Goal: Information Seeking & Learning: Learn about a topic

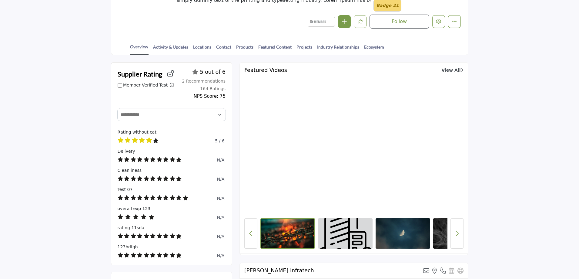
scroll to position [121, 0]
click at [365, 46] on link "Ecosystem" at bounding box center [374, 48] width 21 height 11
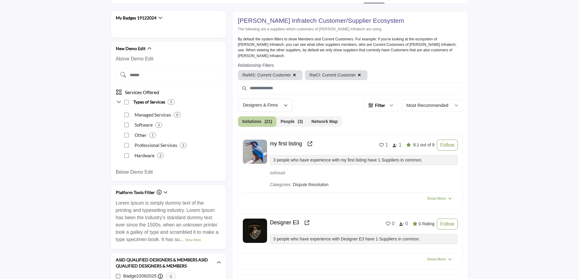
scroll to position [182, 0]
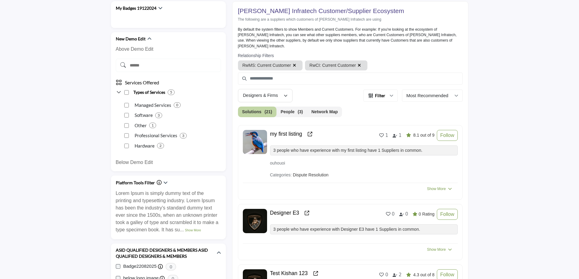
click at [309, 110] on button "Network Map" at bounding box center [324, 111] width 35 height 11
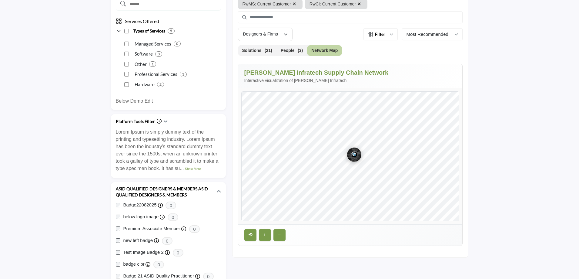
scroll to position [303, 0]
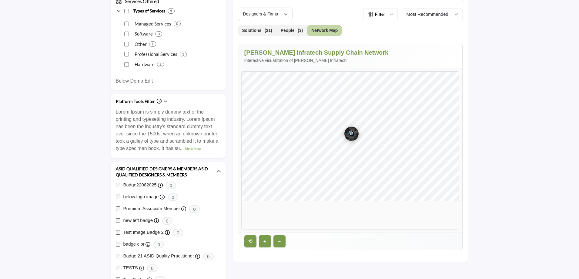
scroll to position [263, 0]
